Goal: Information Seeking & Learning: Compare options

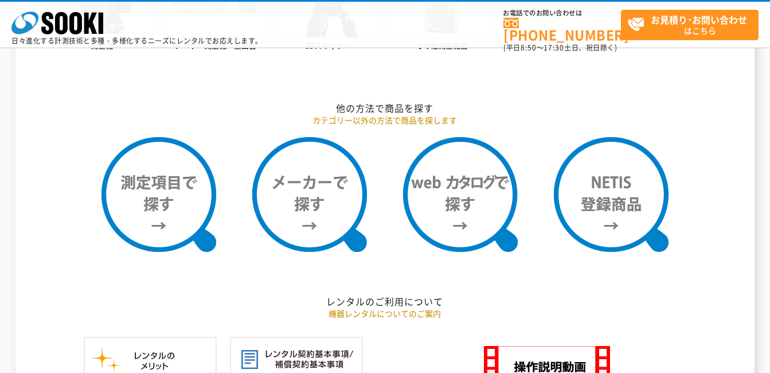
scroll to position [803, 0]
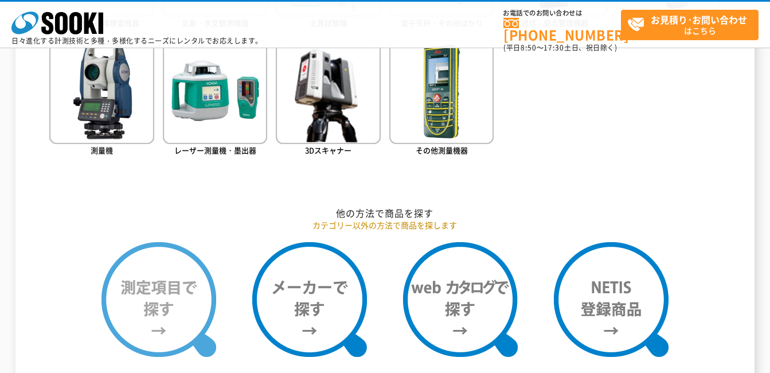
click at [184, 282] on img at bounding box center [159, 299] width 115 height 115
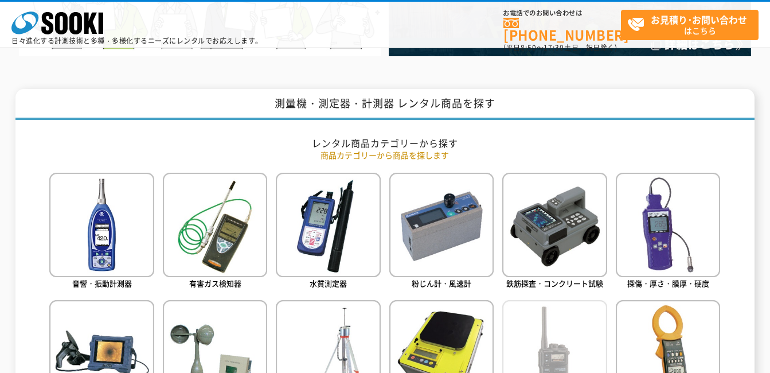
scroll to position [401, 0]
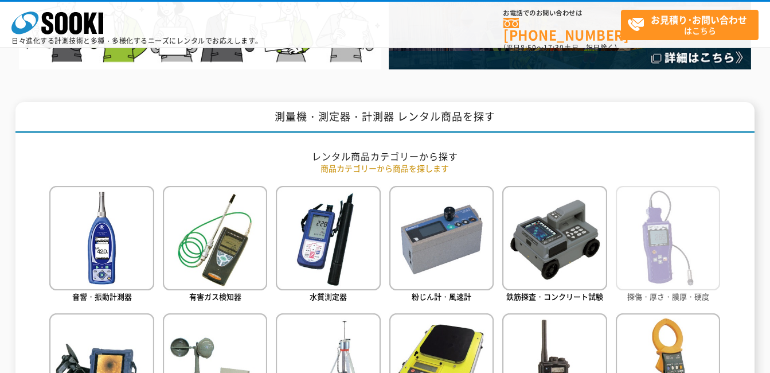
click at [647, 275] on img at bounding box center [668, 238] width 104 height 104
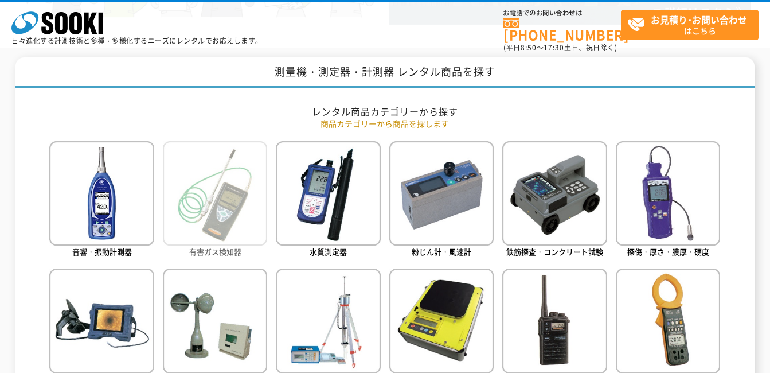
scroll to position [516, 0]
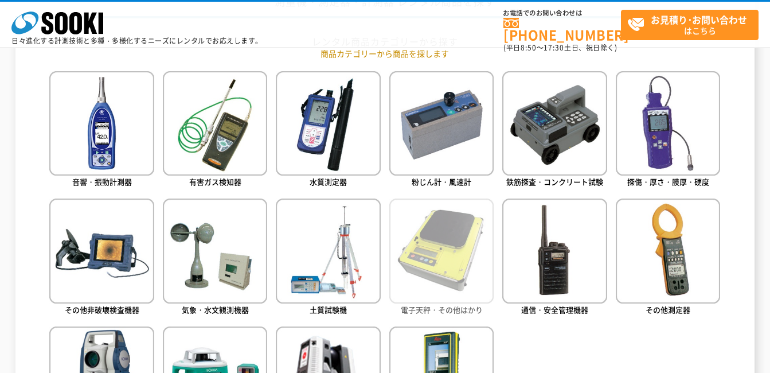
click at [439, 291] on img at bounding box center [441, 250] width 104 height 104
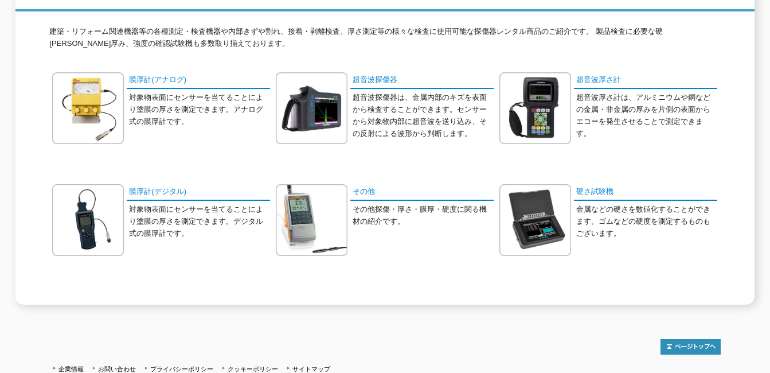
scroll to position [260, 0]
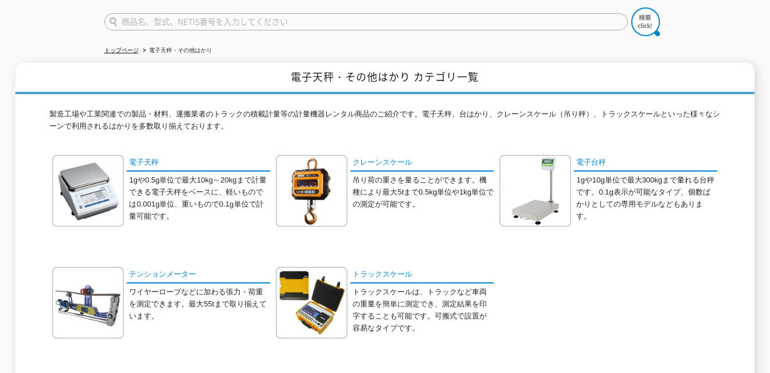
scroll to position [172, 0]
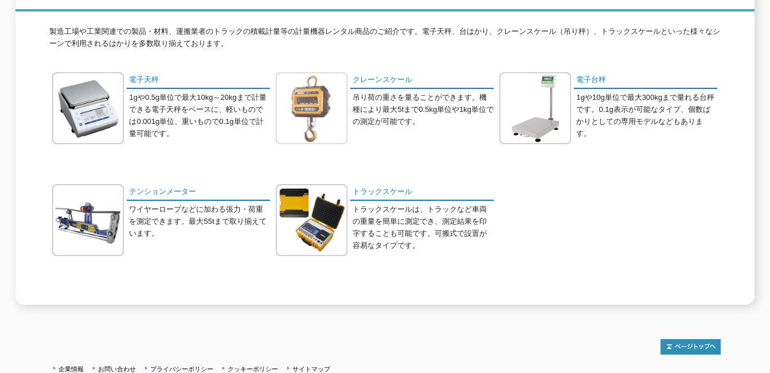
click at [331, 113] on img at bounding box center [312, 108] width 72 height 72
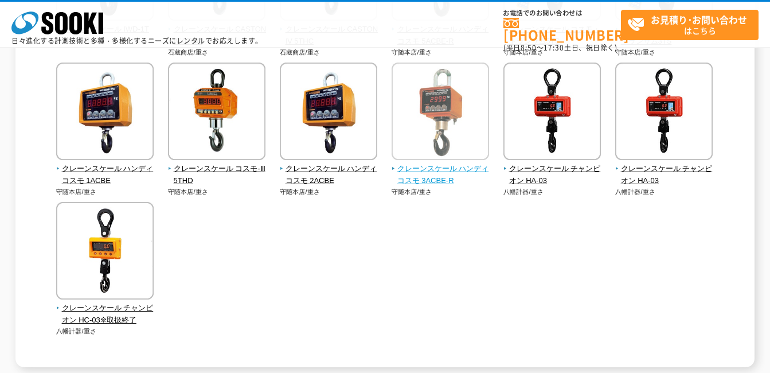
scroll to position [475, 0]
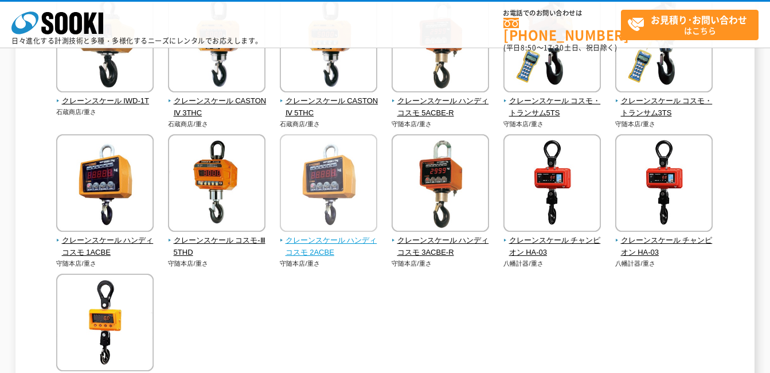
click at [338, 236] on span "クレーンスケール ハンディコスモ 2ACBE" at bounding box center [329, 247] width 98 height 24
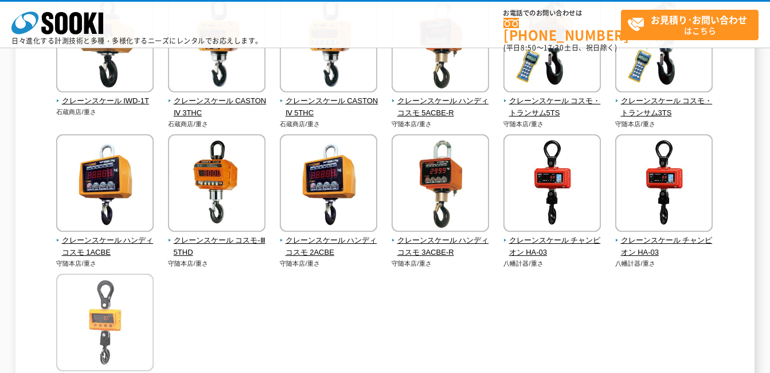
click at [118, 322] on img at bounding box center [104, 324] width 97 height 100
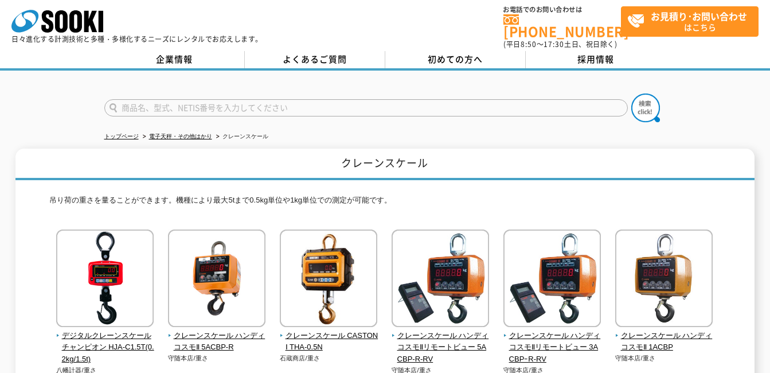
scroll to position [0, 0]
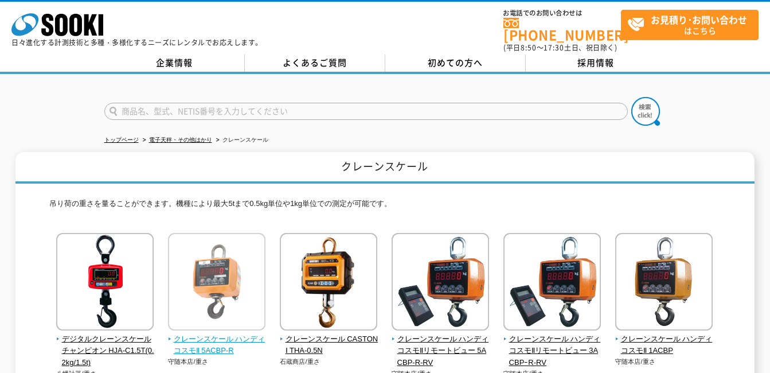
click at [225, 268] on img at bounding box center [216, 283] width 97 height 100
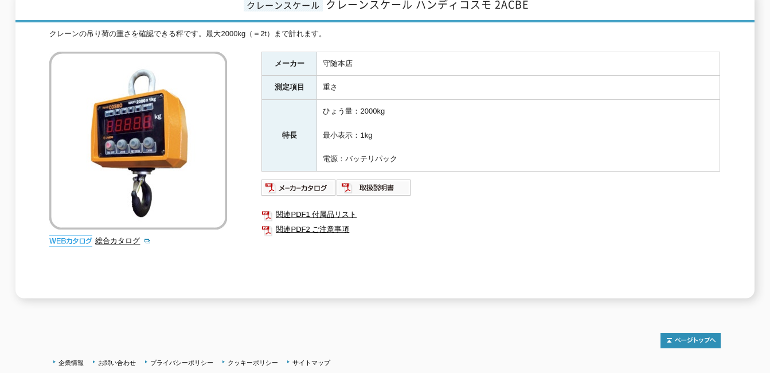
scroll to position [172, 0]
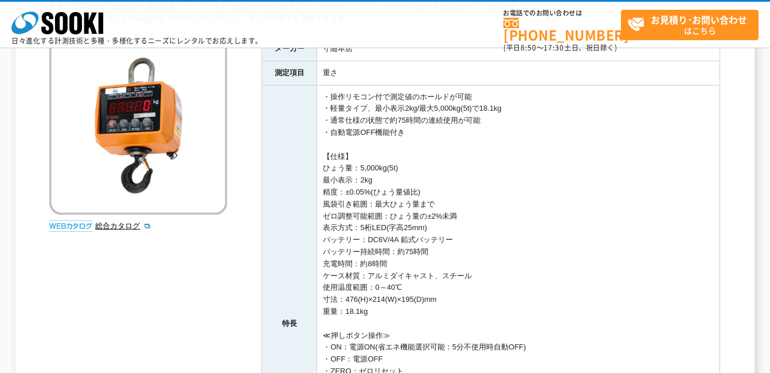
scroll to position [172, 0]
